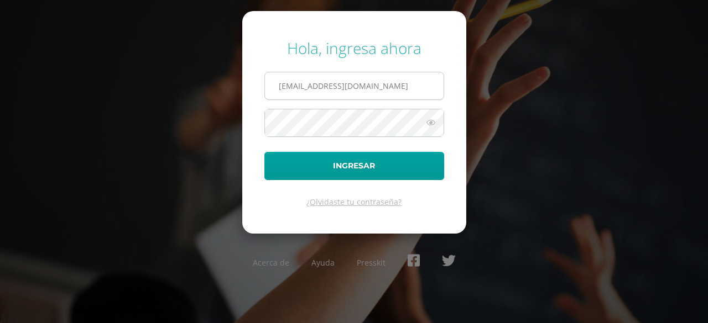
click at [402, 83] on input "convivencia@lasallechiquimula.edu.gt" at bounding box center [354, 85] width 179 height 27
click at [403, 83] on input "convivencia@lasallechiquimula.edu.gt" at bounding box center [354, 85] width 179 height 27
type input "alejandro@lasallechiquimula.edu.gt"
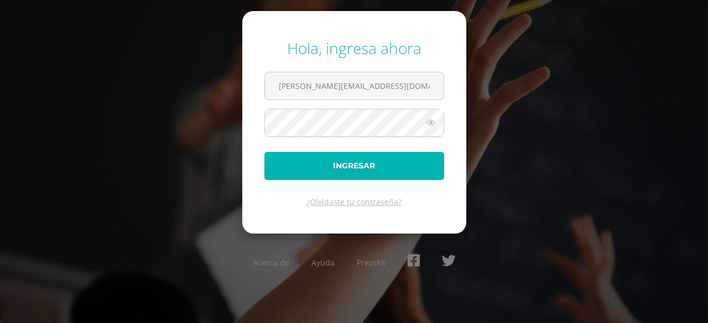
click at [348, 168] on button "Ingresar" at bounding box center [354, 166] width 180 height 28
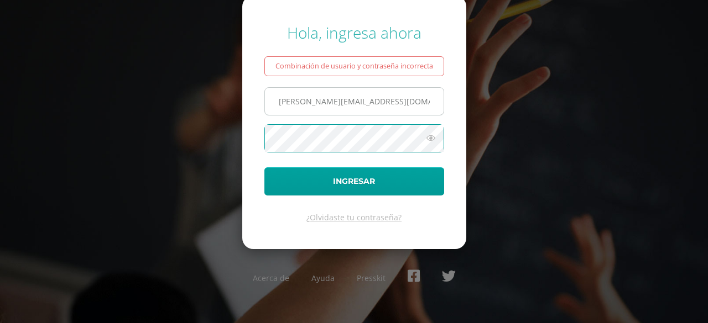
click at [413, 99] on input "[PERSON_NAME][EMAIL_ADDRESS][DOMAIN_NAME]" at bounding box center [354, 101] width 179 height 27
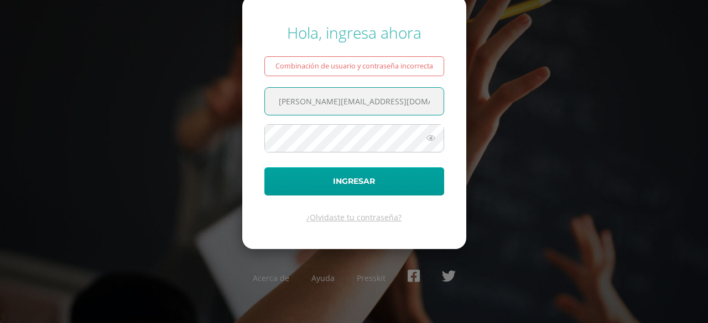
drag, startPoint x: 413, startPoint y: 99, endPoint x: 242, endPoint y: 99, distance: 171.4
click at [242, 99] on form "Hola, ingresa ahora Combinación de usuario y contraseña incorrecta [PERSON_NAME…" at bounding box center [354, 122] width 224 height 253
type input "[EMAIL_ADDRESS][DOMAIN_NAME]"
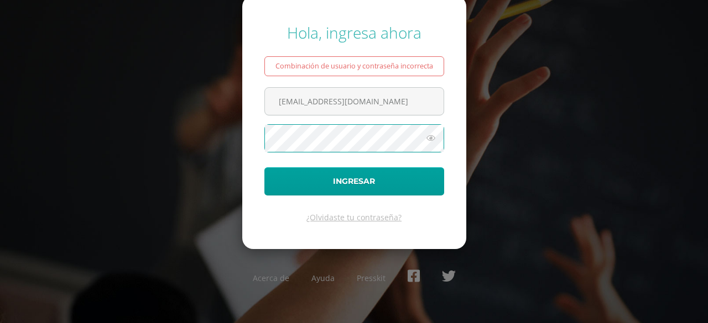
click at [201, 130] on div "Hola, ingresa ahora Combinación de usuario y contraseña incorrecta [EMAIL_ADDRE…" at bounding box center [354, 161] width 708 height 296
click at [264, 167] on button "Ingresar" at bounding box center [354, 181] width 180 height 28
click at [427, 144] on icon at bounding box center [430, 138] width 14 height 13
click at [264, 167] on button "Ingresar" at bounding box center [354, 181] width 180 height 28
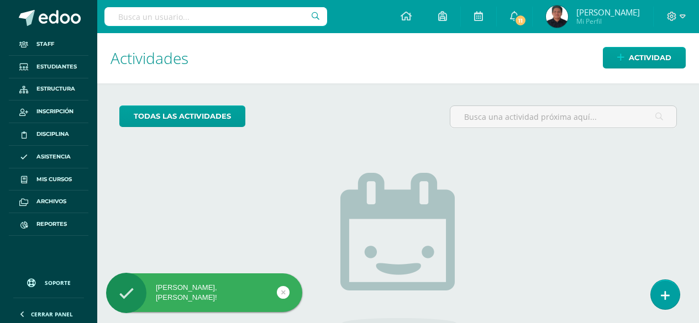
click at [266, 12] on input "text" at bounding box center [215, 16] width 223 height 19
type input "D"
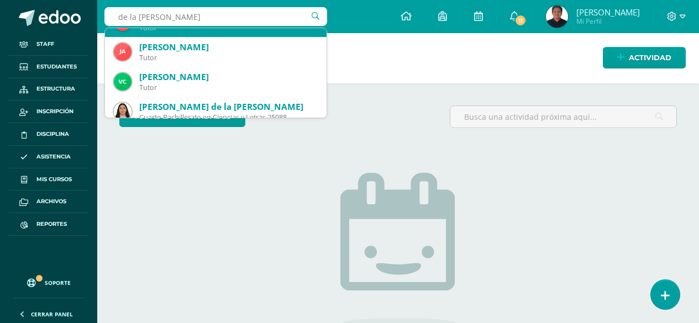
scroll to position [276, 0]
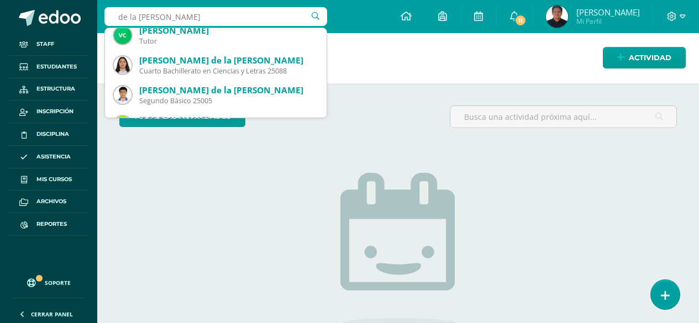
type input "de la Cruz"
